Goal: Information Seeking & Learning: Learn about a topic

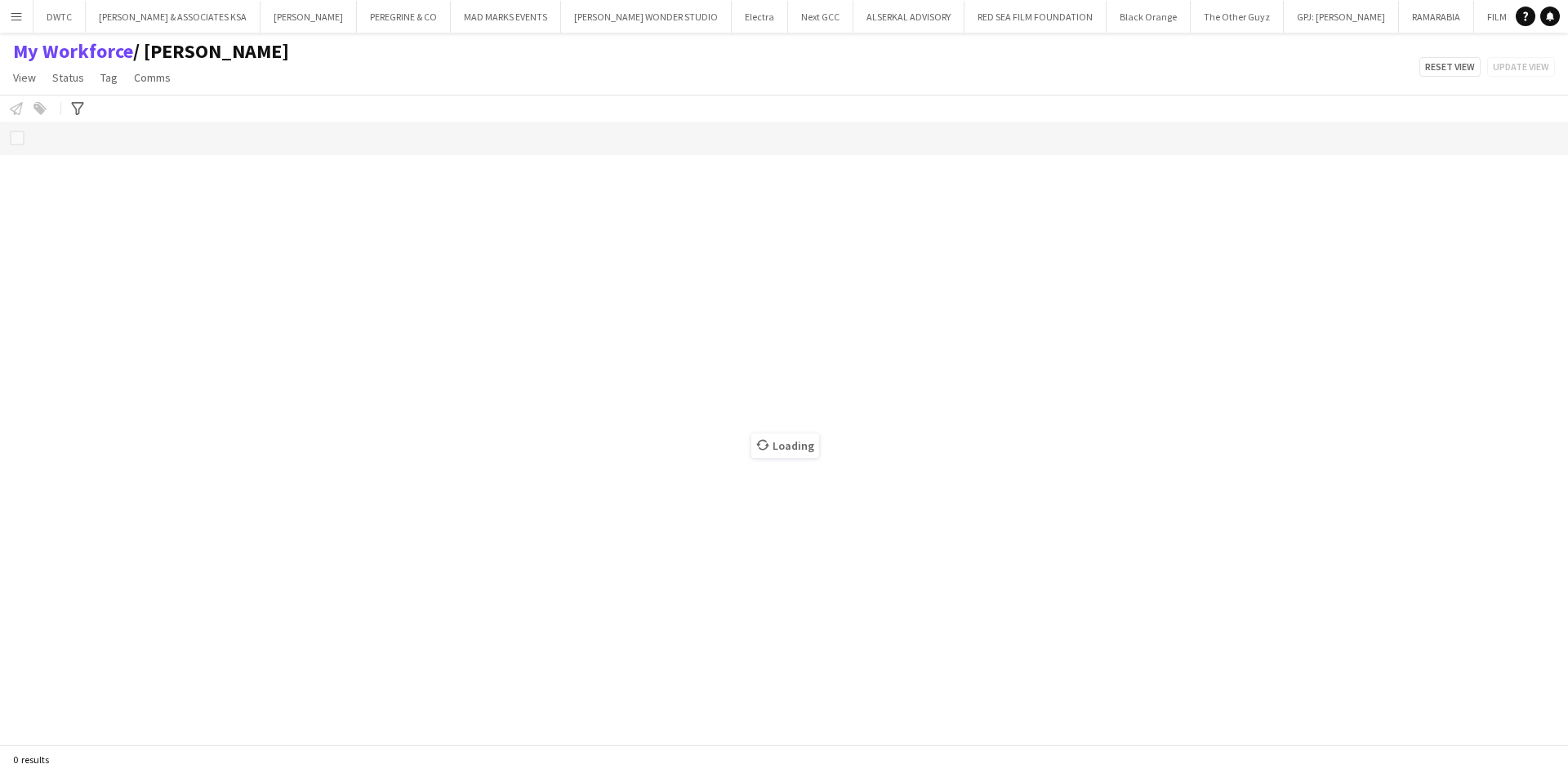
click at [18, 21] on app-icon "Menu" at bounding box center [17, 17] width 13 height 13
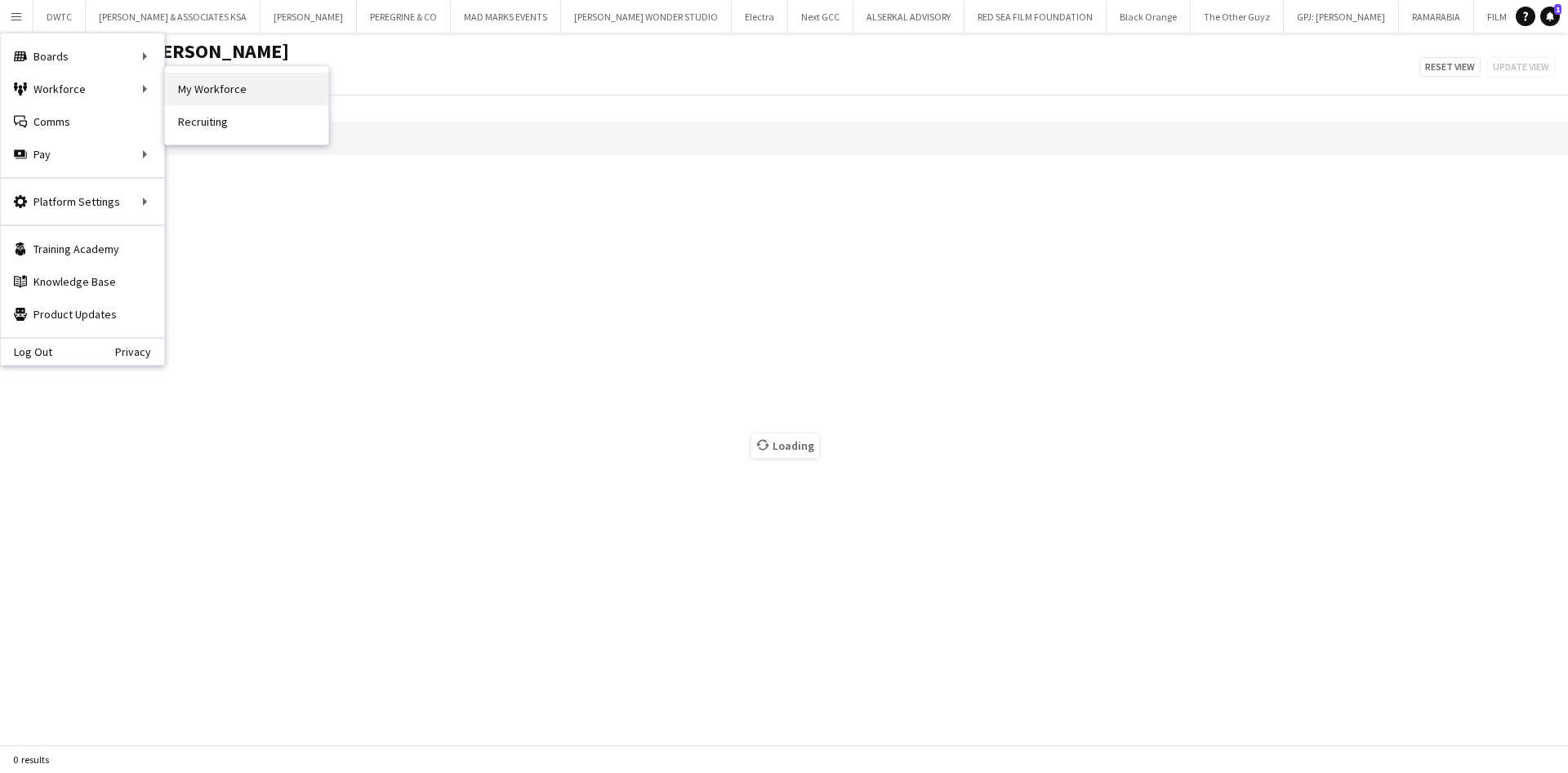
click at [199, 92] on link "My Workforce" at bounding box center [246, 89] width 163 height 32
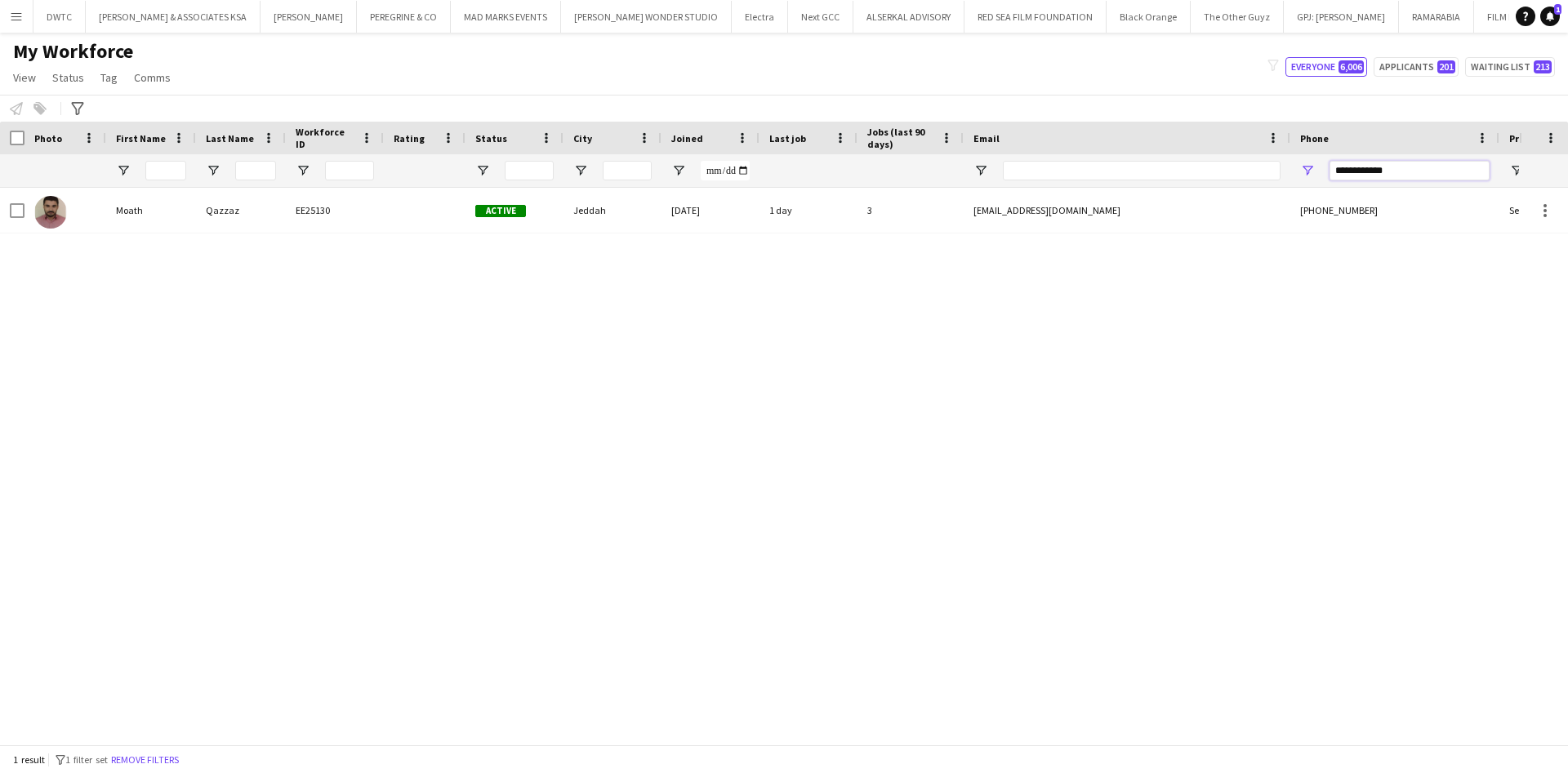
click at [1435, 174] on input "**********" at bounding box center [1409, 170] width 160 height 19
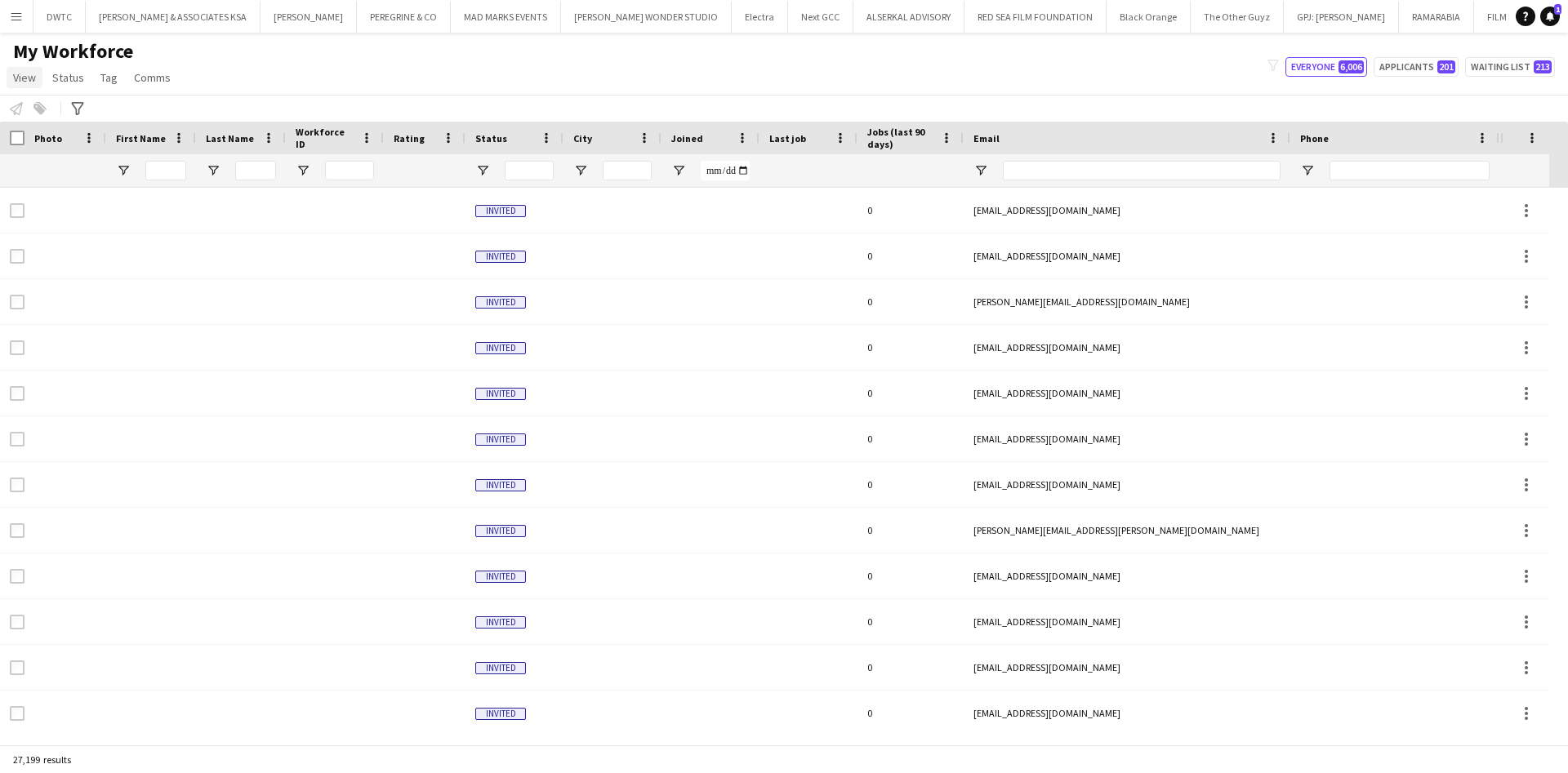
click at [27, 77] on span "View" at bounding box center [24, 77] width 23 height 15
click at [7, 19] on button "Menu" at bounding box center [16, 16] width 32 height 32
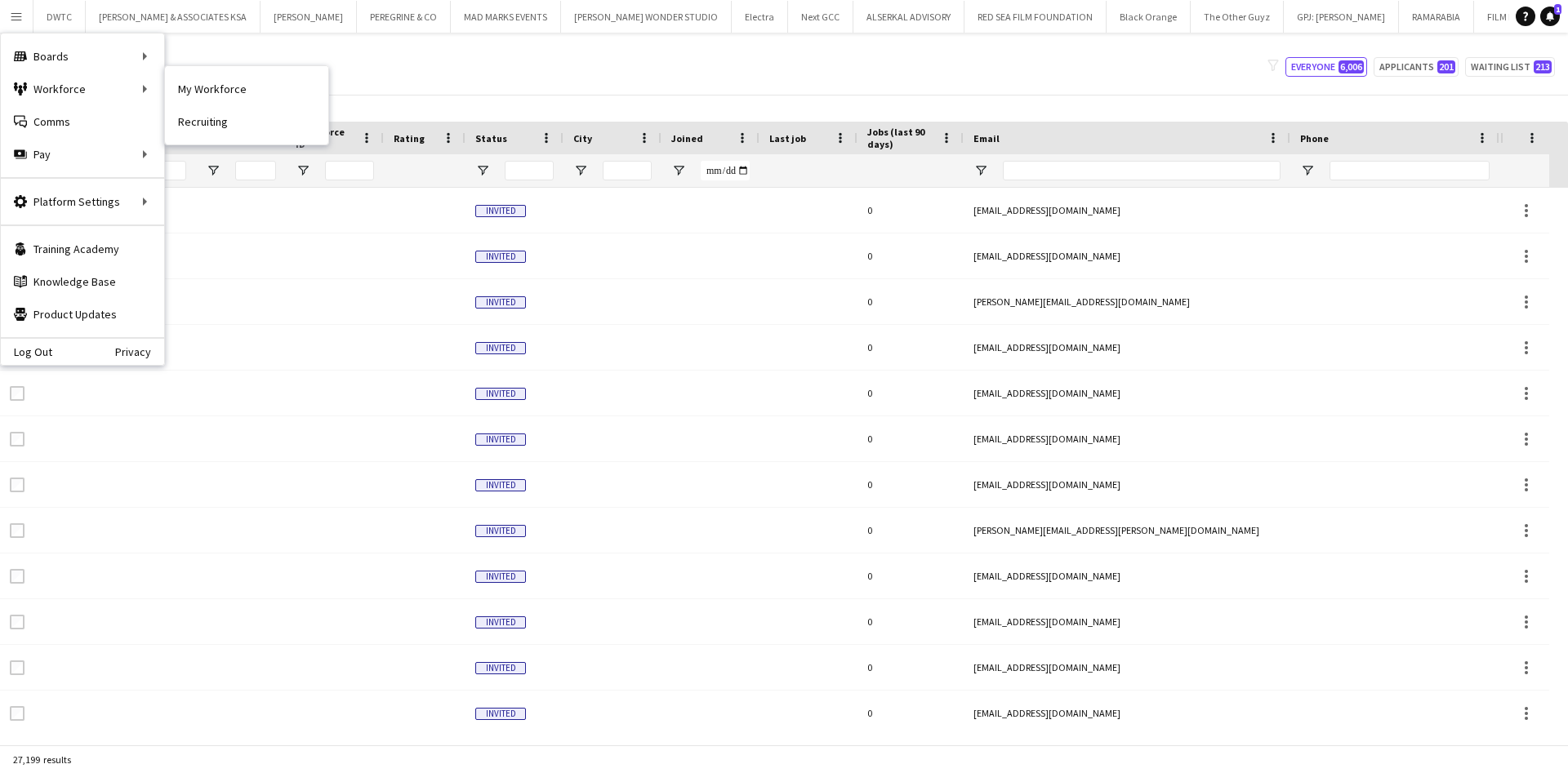
drag, startPoint x: 193, startPoint y: 86, endPoint x: 410, endPoint y: 341, distance: 334.8
click at [193, 86] on link "My Workforce" at bounding box center [246, 89] width 163 height 32
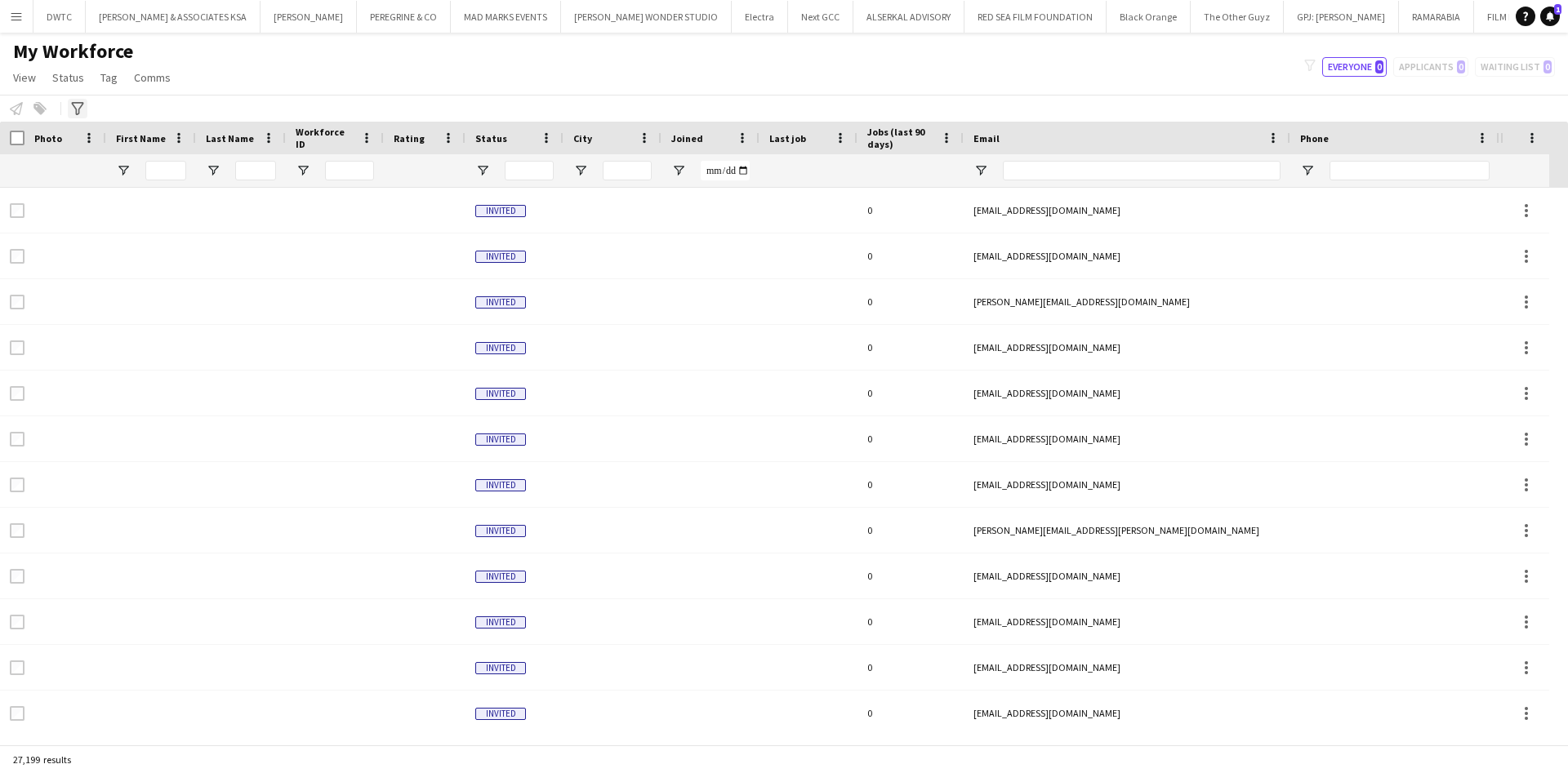
click at [84, 103] on div "Advanced filters" at bounding box center [77, 108] width 19 height 19
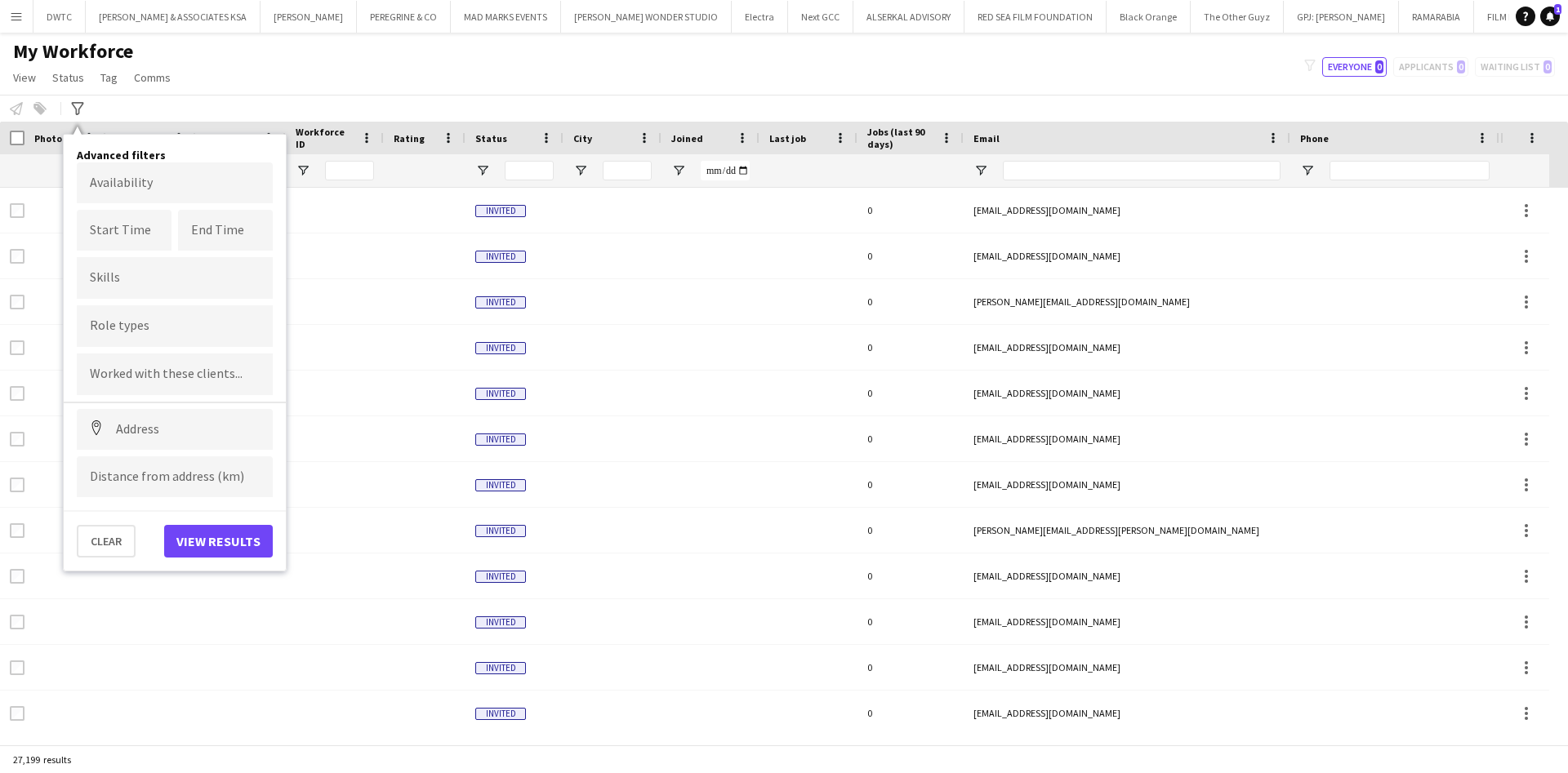
click at [167, 344] on div at bounding box center [174, 326] width 196 height 42
type input "***"
click at [165, 381] on div "Finance Manager" at bounding box center [174, 371] width 196 height 39
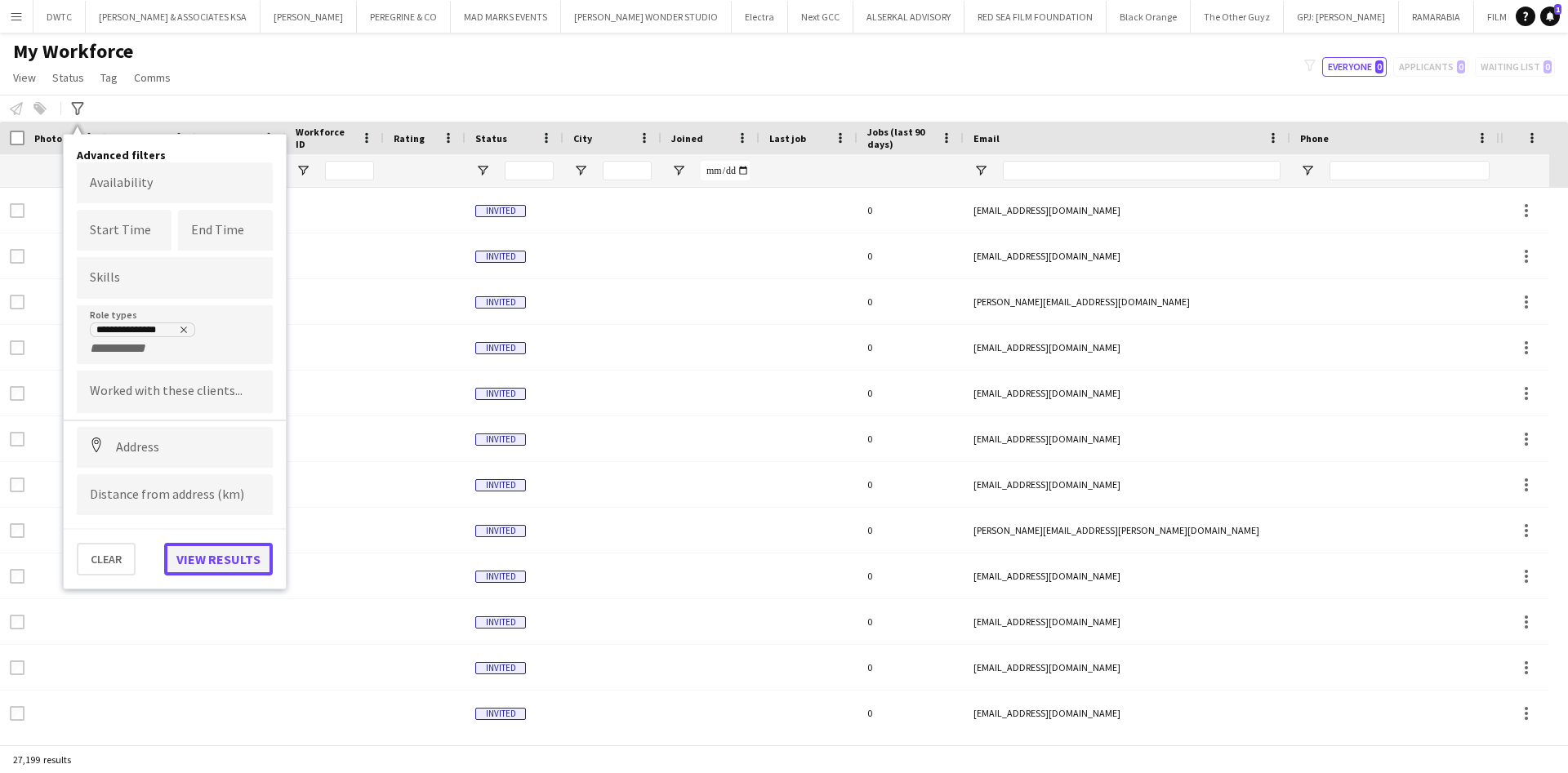
click at [204, 544] on button "View results" at bounding box center [219, 559] width 109 height 32
type input "**********"
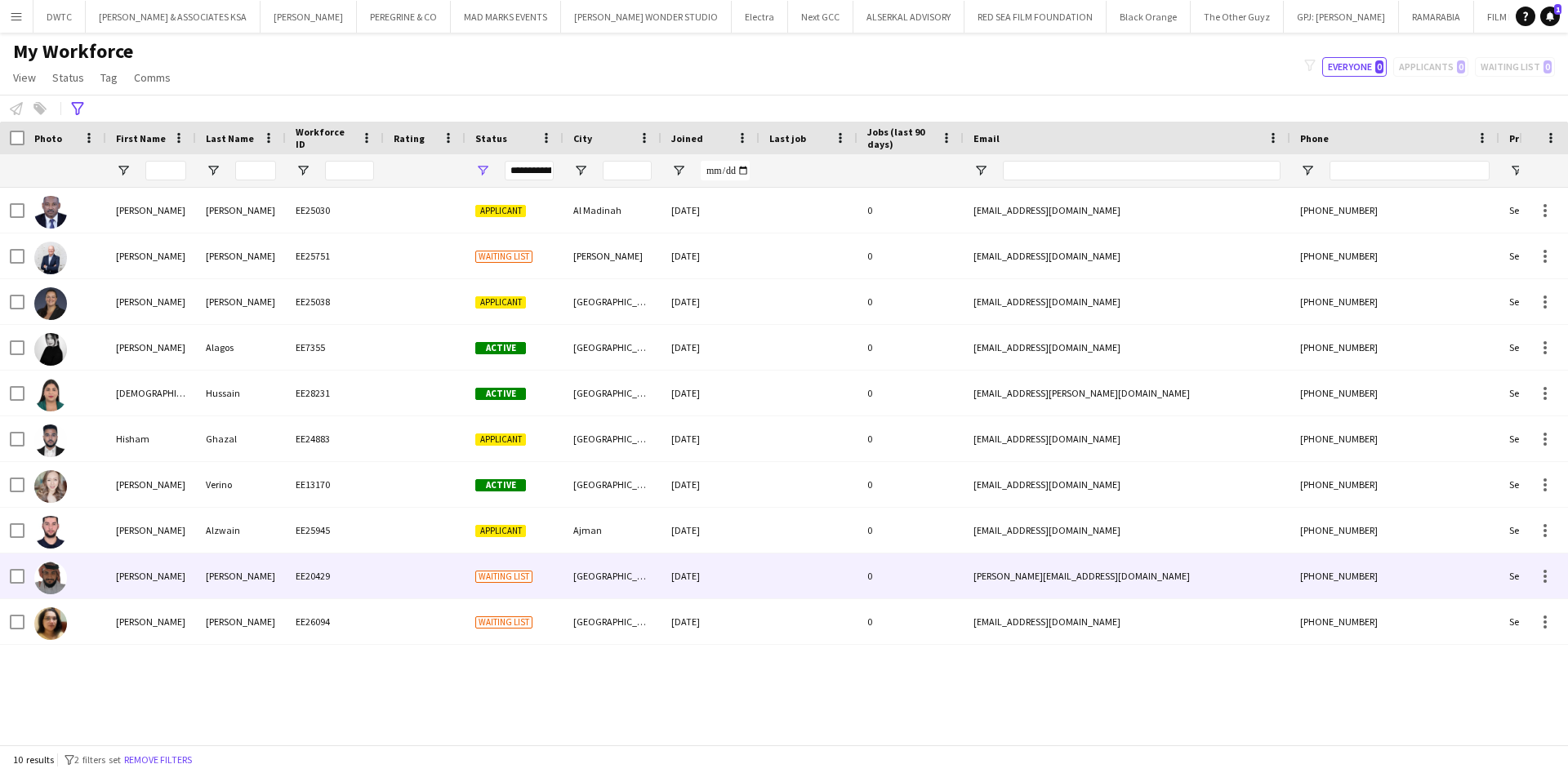
click at [122, 579] on div "[PERSON_NAME]" at bounding box center [150, 576] width 90 height 45
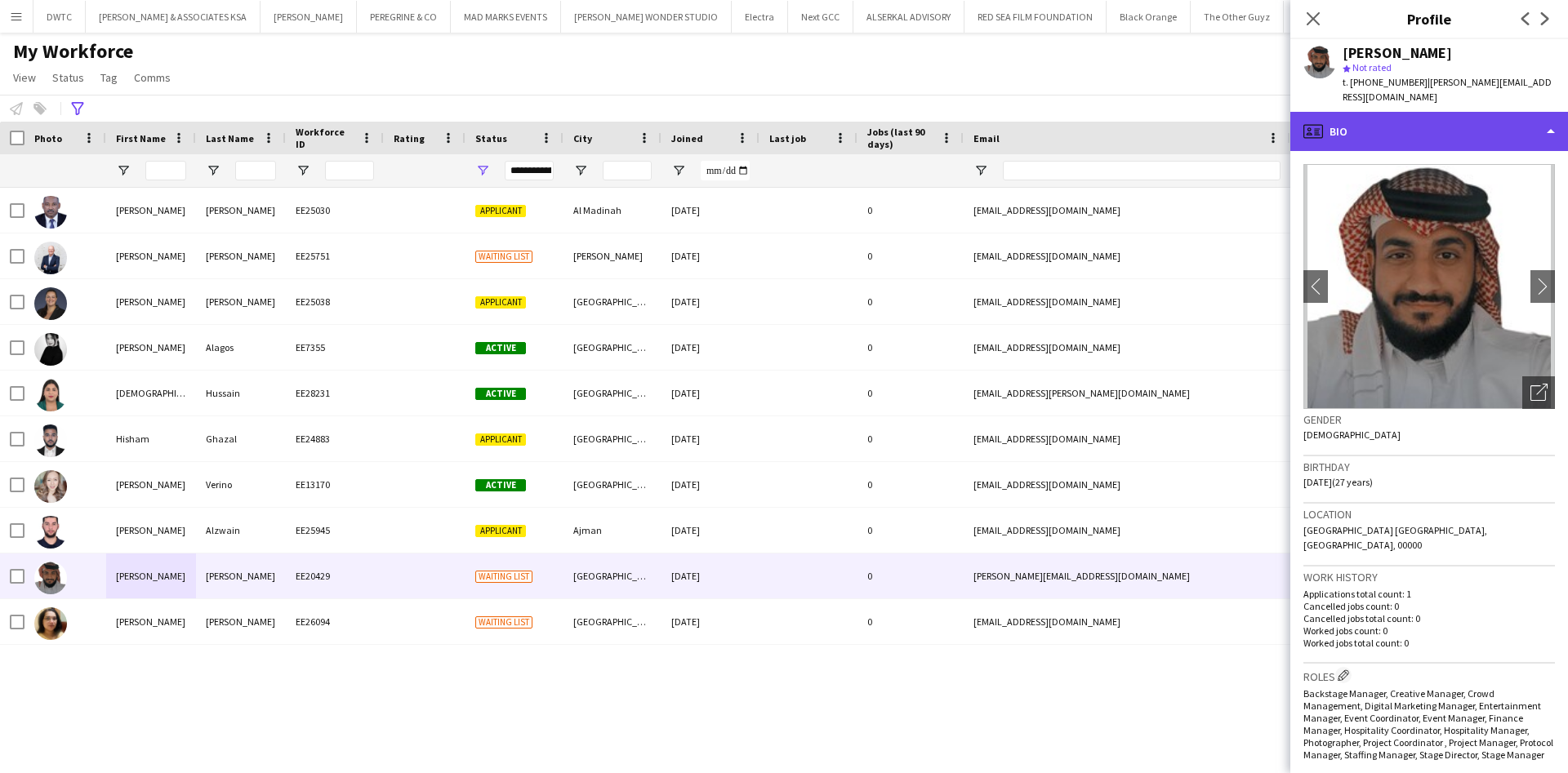
click at [1461, 139] on div "profile Bio" at bounding box center [1429, 131] width 278 height 39
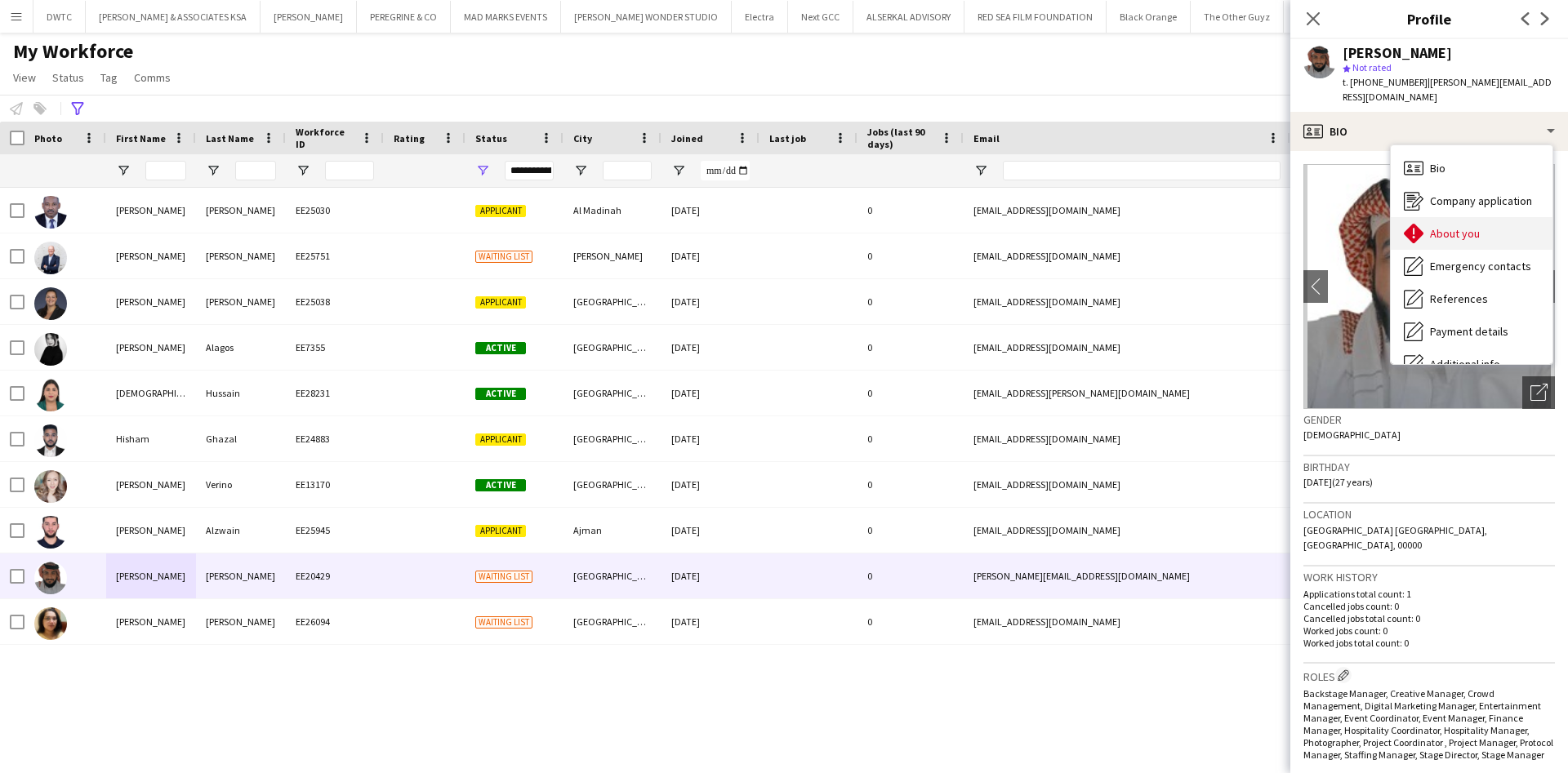
click at [1475, 244] on div "About you About you" at bounding box center [1471, 232] width 162 height 32
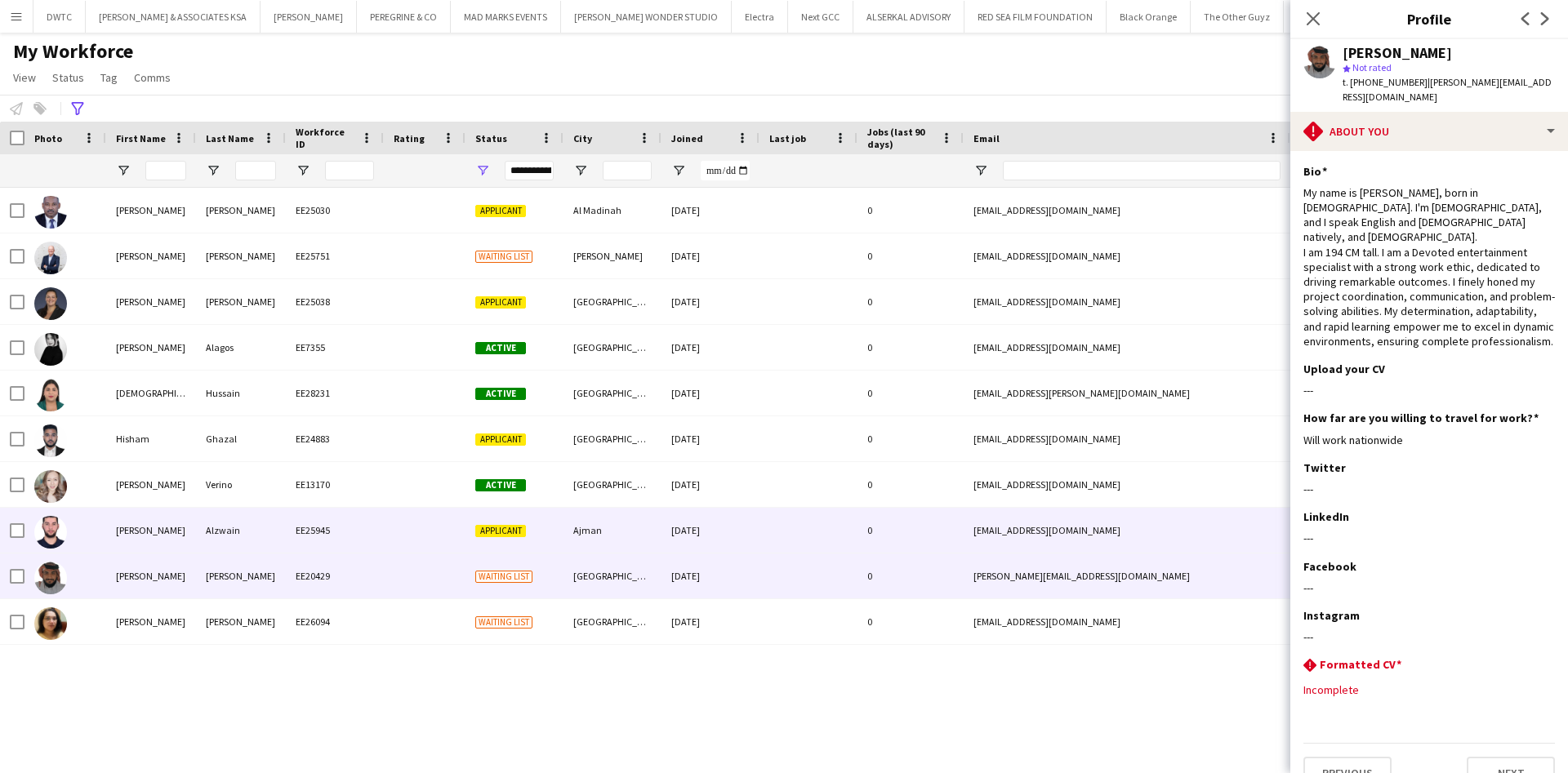
click at [178, 535] on div "[PERSON_NAME]" at bounding box center [150, 530] width 90 height 45
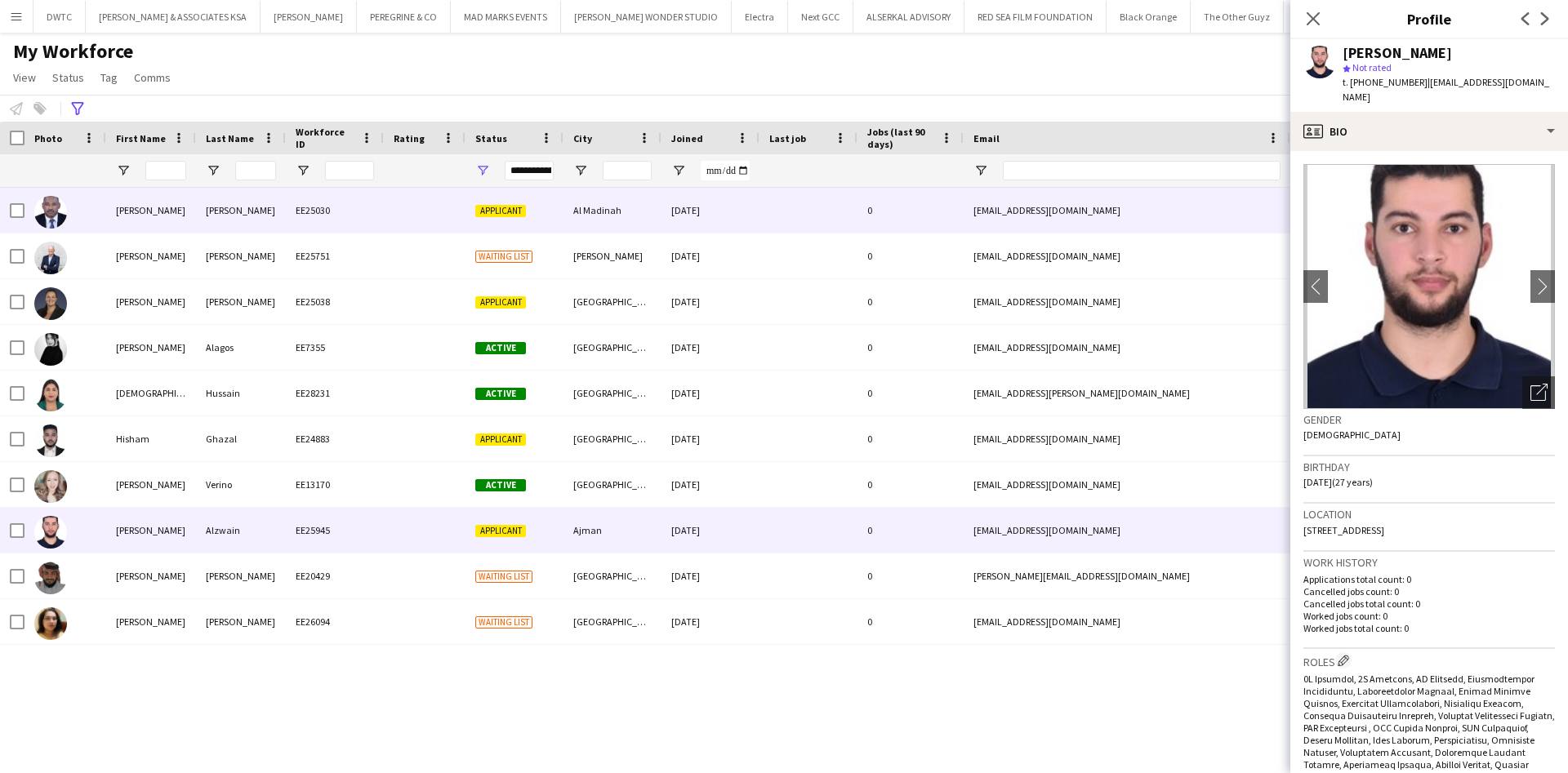
click at [122, 193] on div "[PERSON_NAME]" at bounding box center [150, 210] width 90 height 45
